Goal: Transaction & Acquisition: Purchase product/service

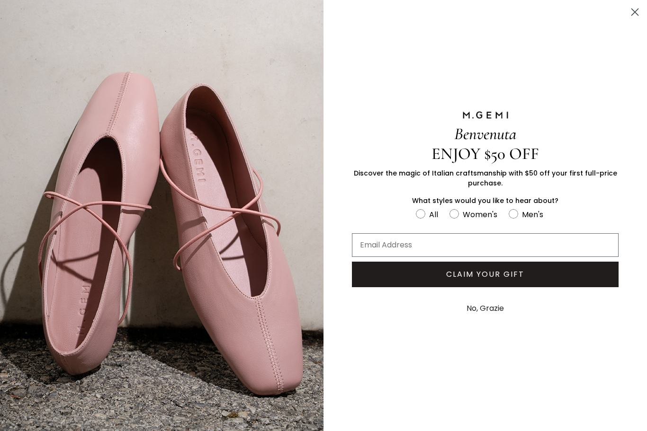
click at [634, 11] on icon "Close dialog" at bounding box center [634, 12] width 7 height 7
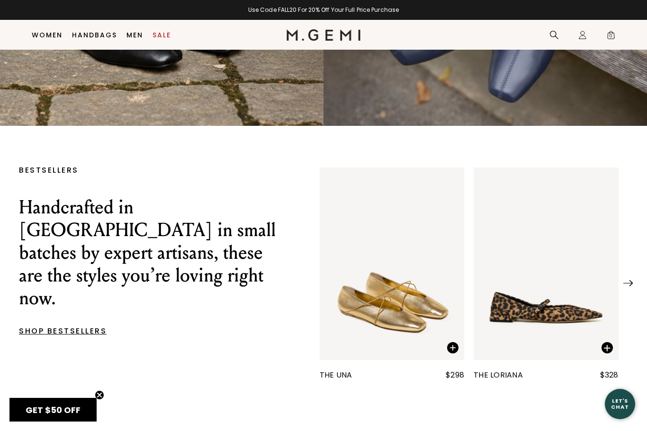
scroll to position [213, 0]
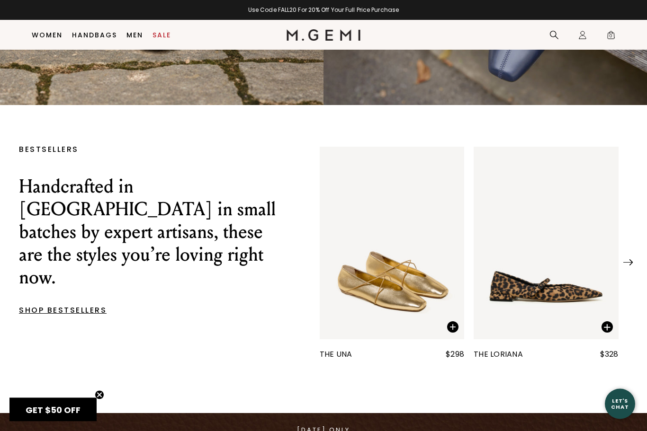
click at [397, 317] on img "1 / 25" at bounding box center [392, 243] width 145 height 193
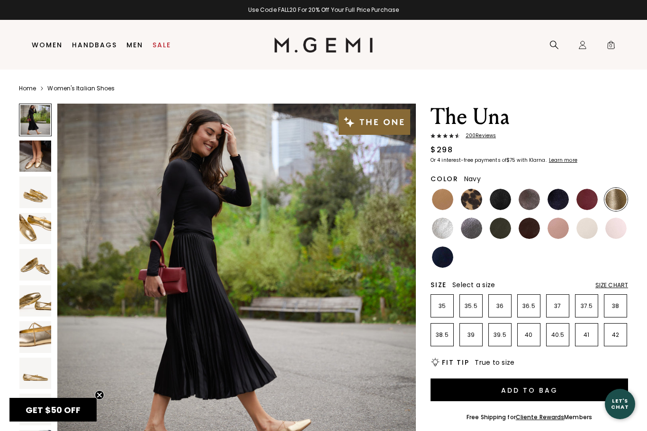
click at [445, 261] on img at bounding box center [442, 257] width 21 height 21
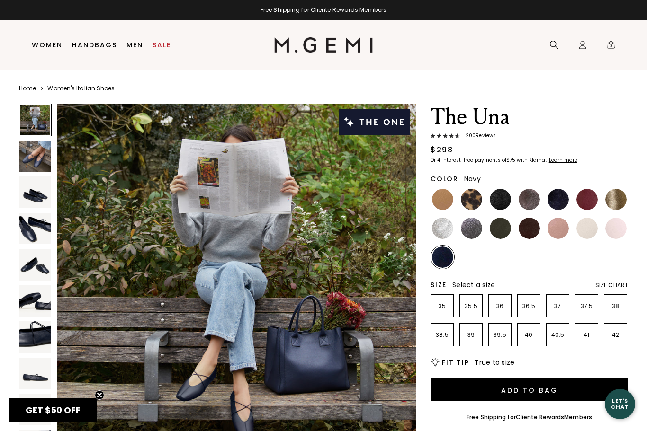
click at [500, 201] on img at bounding box center [499, 199] width 21 height 21
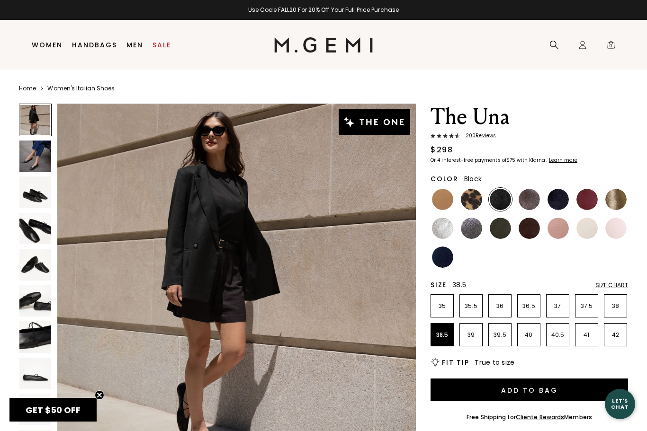
click at [443, 338] on p "38.5" at bounding box center [442, 335] width 22 height 8
click at [545, 421] on link "Cliente Rewards" at bounding box center [539, 417] width 49 height 8
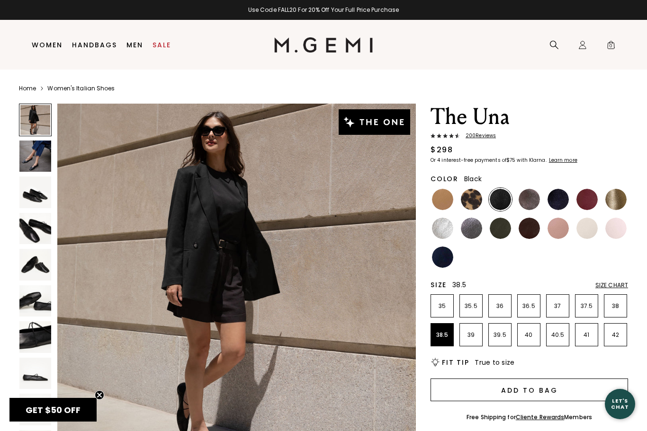
click at [549, 390] on button "Add to Bag" at bounding box center [528, 390] width 197 height 23
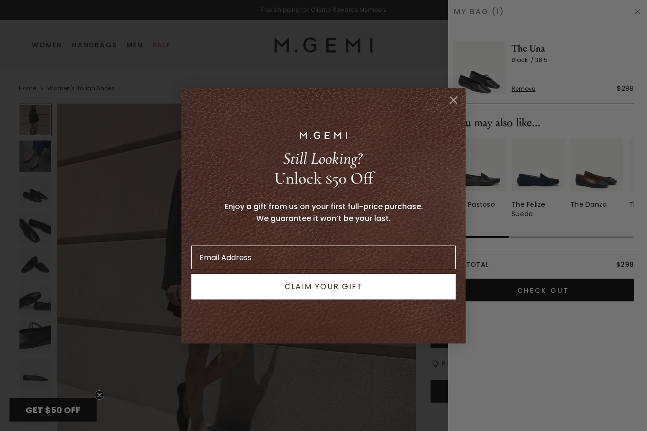
click at [453, 98] on circle "Close dialog" at bounding box center [453, 100] width 16 height 16
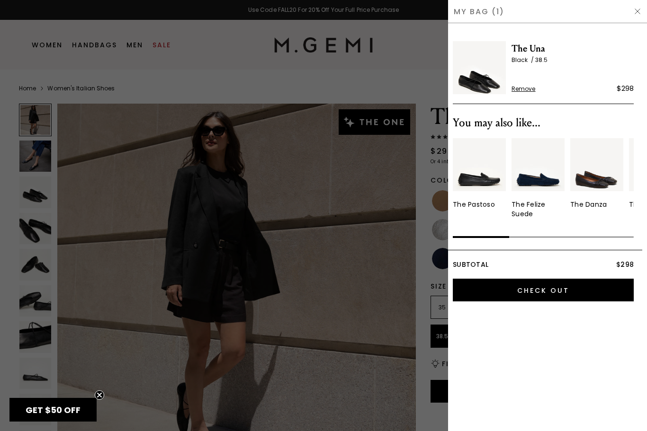
click at [485, 15] on div "My Bag (1)" at bounding box center [547, 11] width 199 height 23
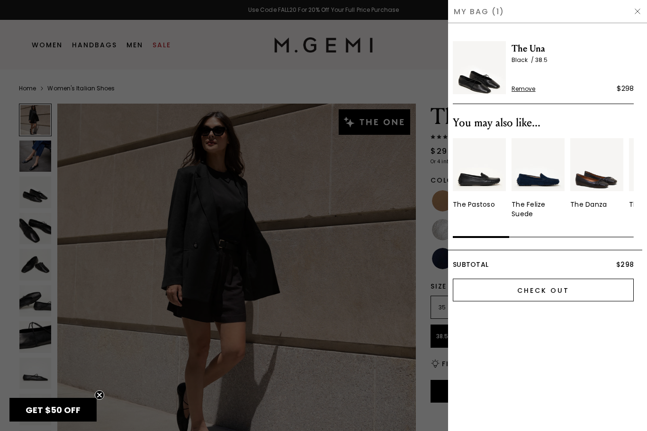
click at [554, 293] on input "Check Out" at bounding box center [543, 290] width 181 height 23
